Goal: Task Accomplishment & Management: Manage account settings

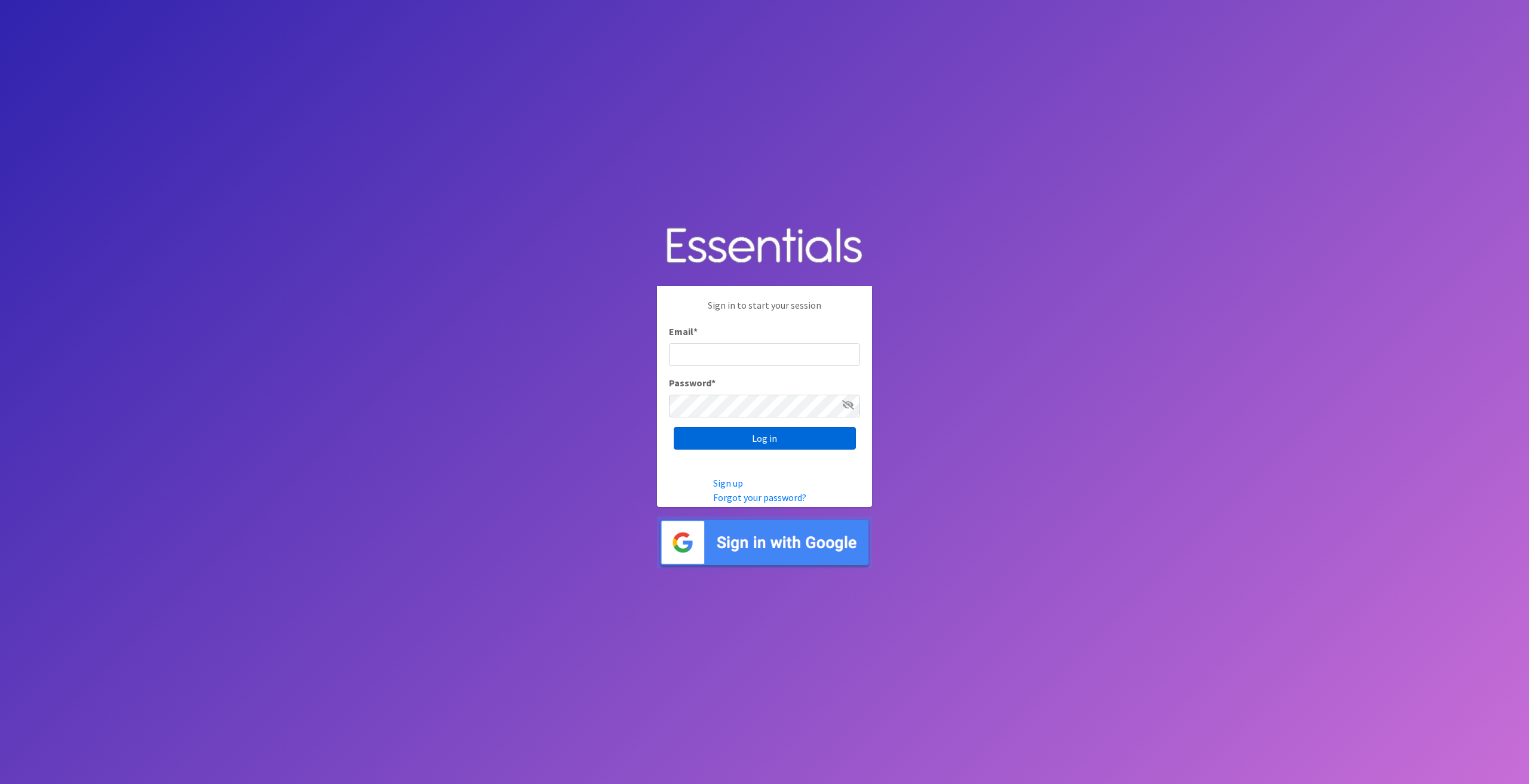
type input "[EMAIL_ADDRESS][DOMAIN_NAME]"
click at [735, 431] on input "Log in" at bounding box center [765, 438] width 183 height 23
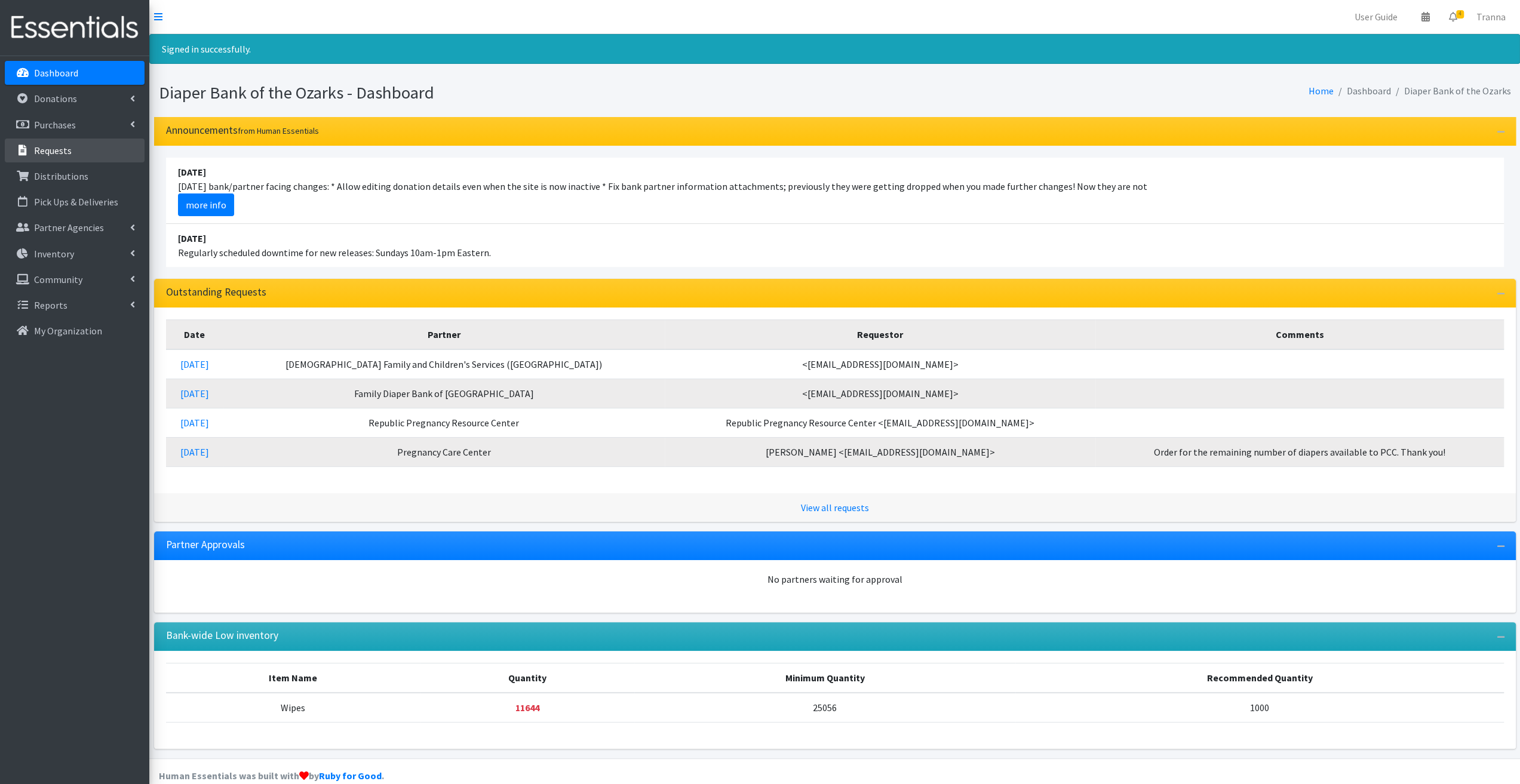
click at [45, 145] on p "Requests" at bounding box center [53, 150] width 38 height 12
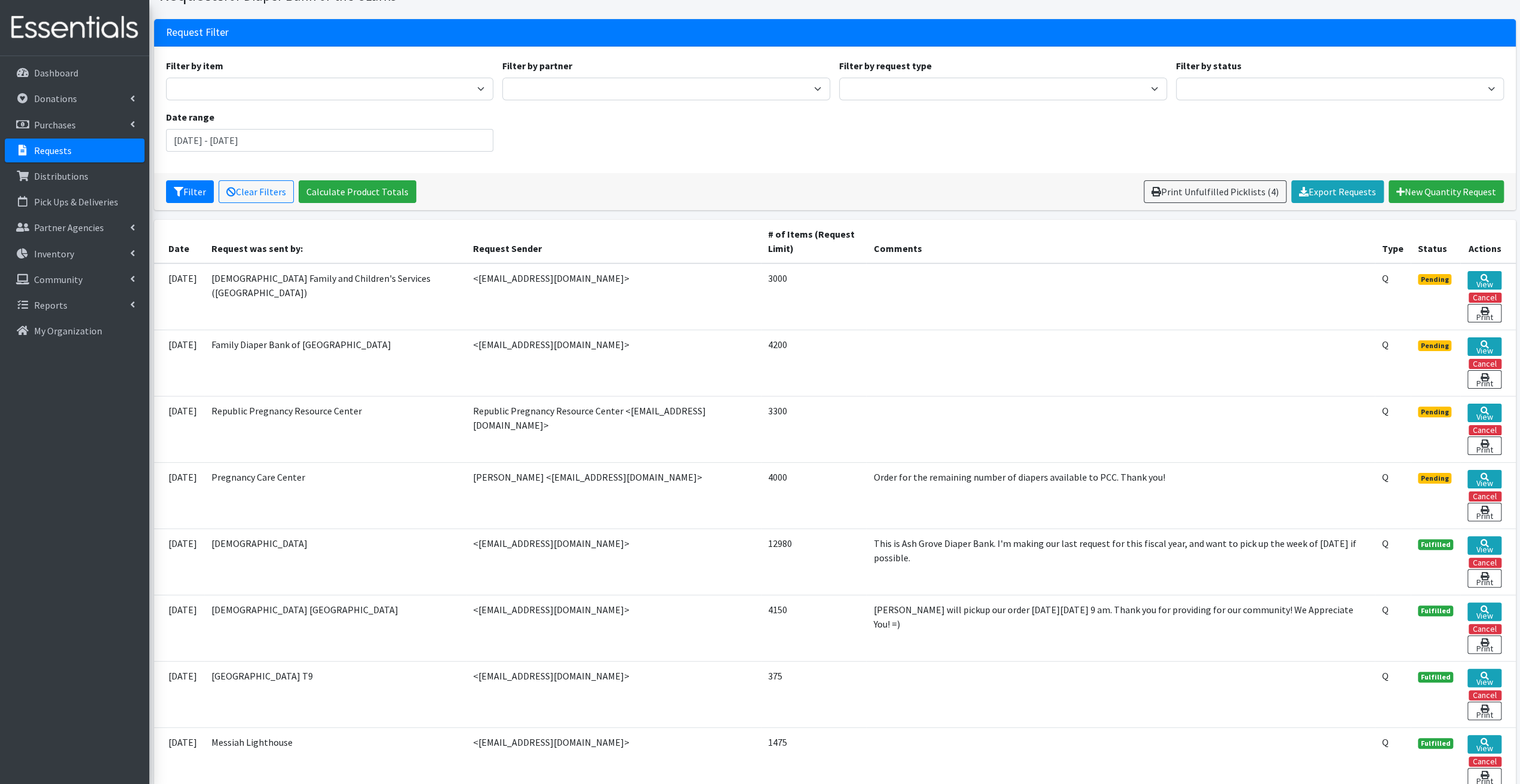
scroll to position [59, 0]
